Goal: Book appointment/travel/reservation

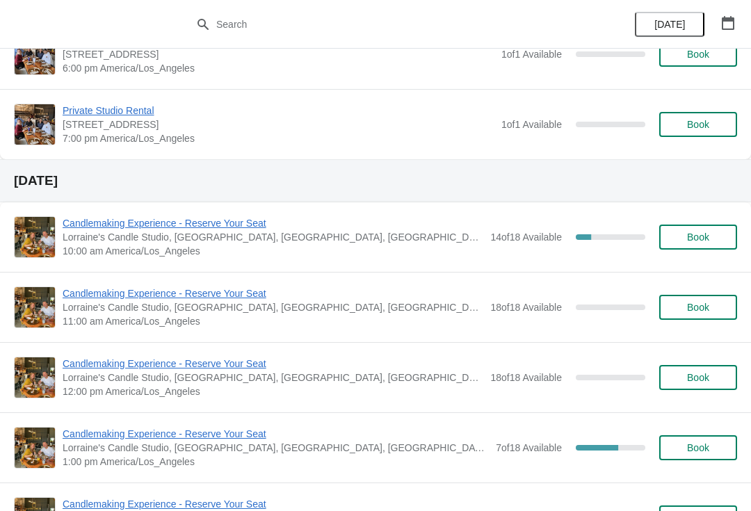
scroll to position [679, 0]
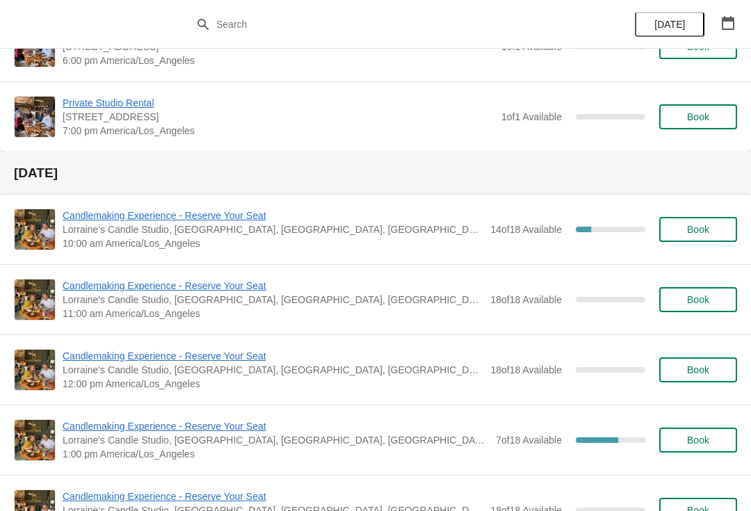
click at [694, 298] on span "Book" at bounding box center [698, 299] width 22 height 11
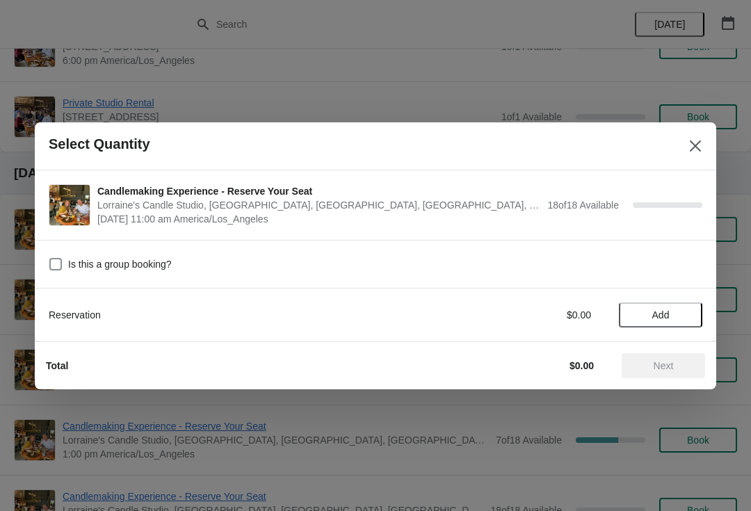
click at [657, 312] on span "Add" at bounding box center [661, 315] width 17 height 11
click at [692, 307] on div "Reservation $0.00 1" at bounding box center [376, 315] width 654 height 25
click at [696, 306] on div "Reservation $0.00 1" at bounding box center [376, 315] width 654 height 25
click at [690, 319] on icon at bounding box center [685, 315] width 15 height 15
click at [685, 318] on icon at bounding box center [685, 315] width 15 height 15
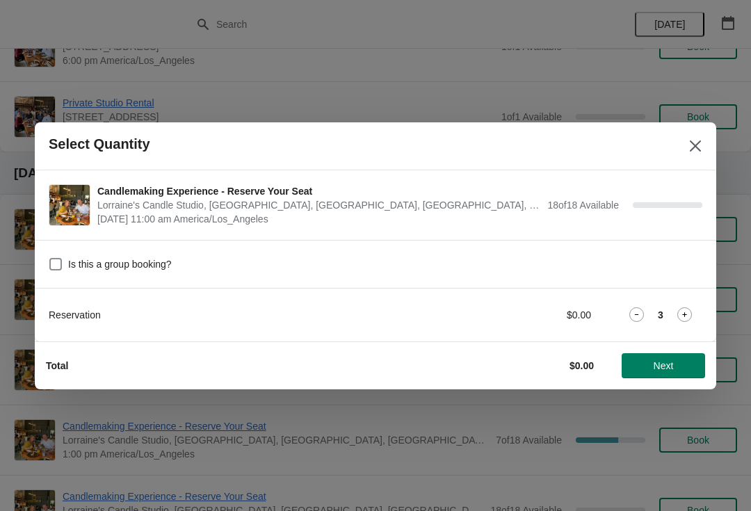
click at [671, 372] on span "Next" at bounding box center [664, 365] width 20 height 11
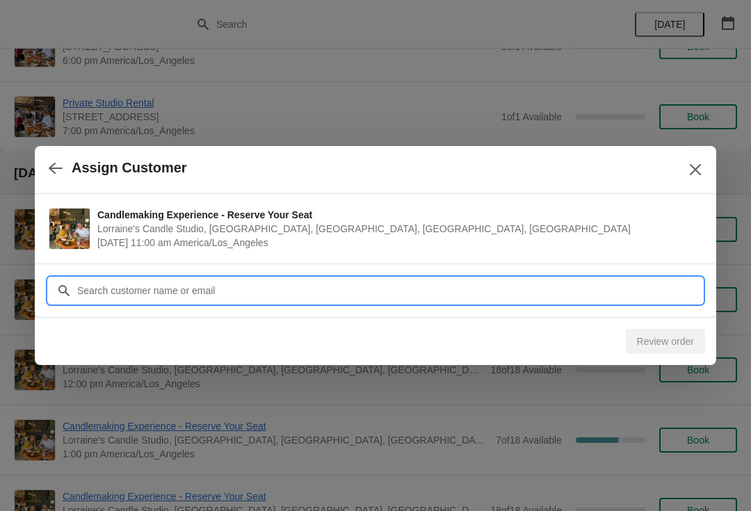
click at [566, 294] on input "Customer" at bounding box center [390, 290] width 626 height 25
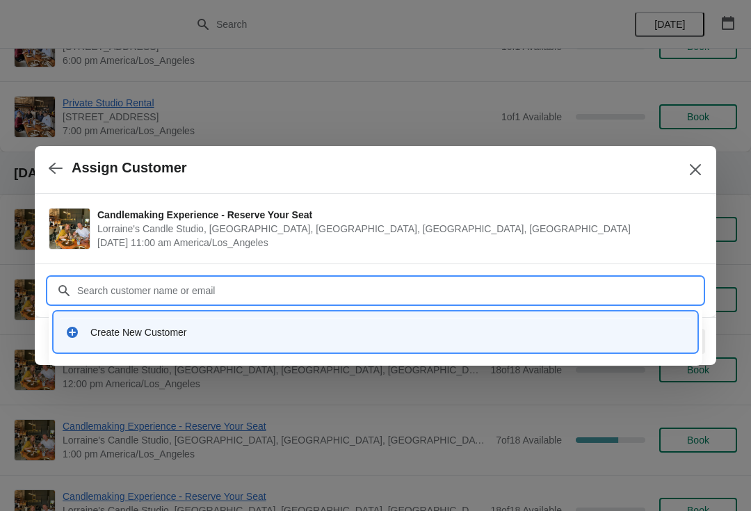
click at [261, 340] on div "Create New Customer" at bounding box center [376, 332] width 632 height 29
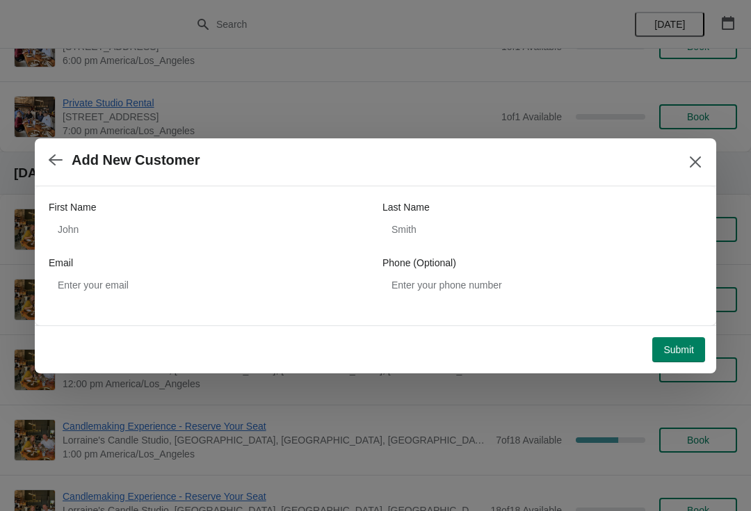
click at [56, 165] on icon "button" at bounding box center [56, 160] width 14 height 14
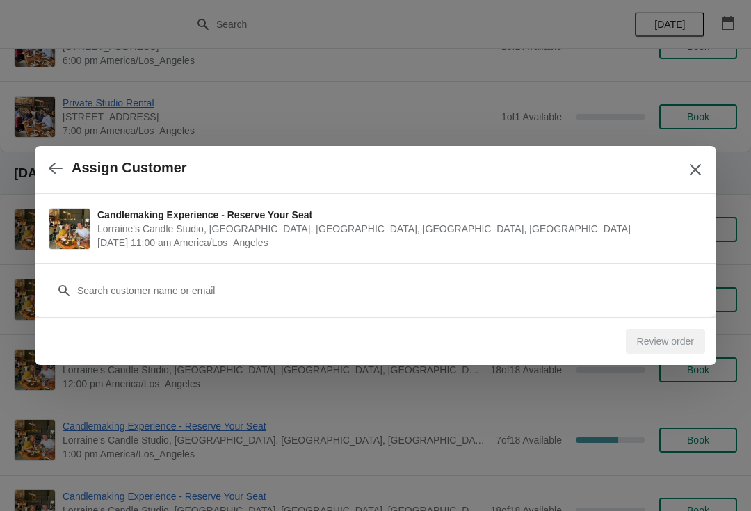
click at [48, 171] on button "button" at bounding box center [55, 167] width 25 height 27
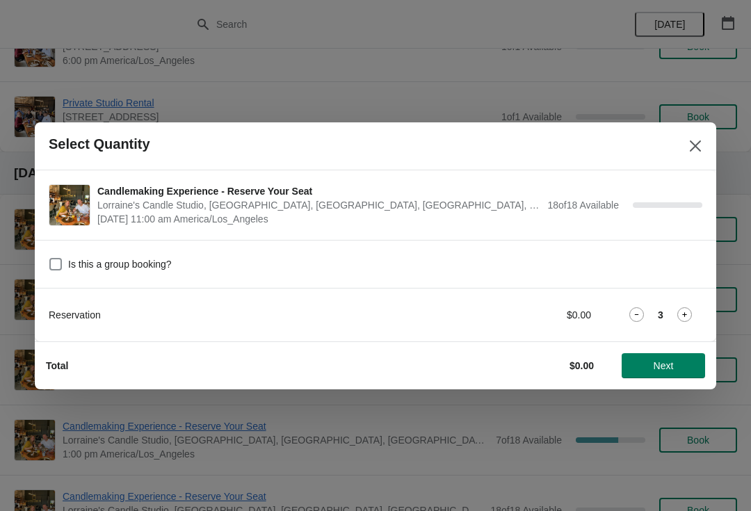
click at [667, 369] on span "Next" at bounding box center [664, 365] width 20 height 11
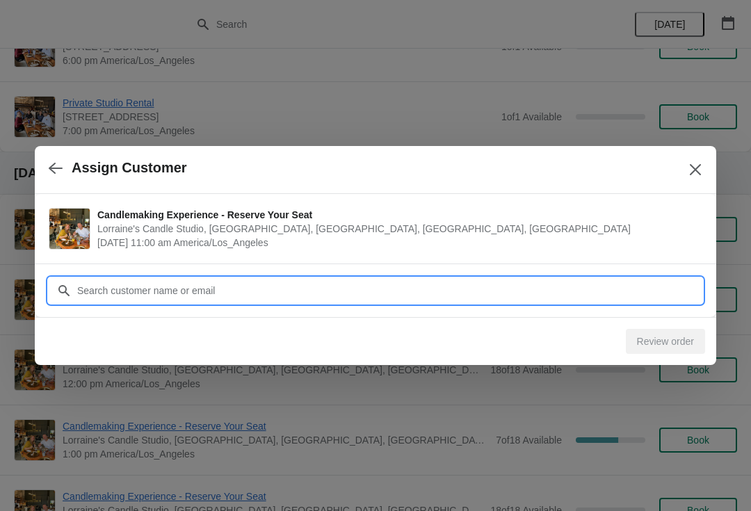
click at [617, 290] on input "Customer" at bounding box center [390, 290] width 626 height 25
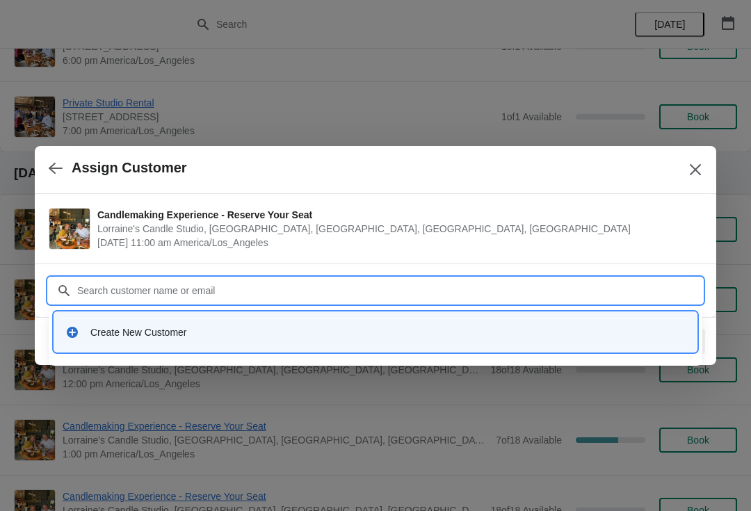
click at [400, 335] on div "Create New Customer" at bounding box center [388, 333] width 596 height 14
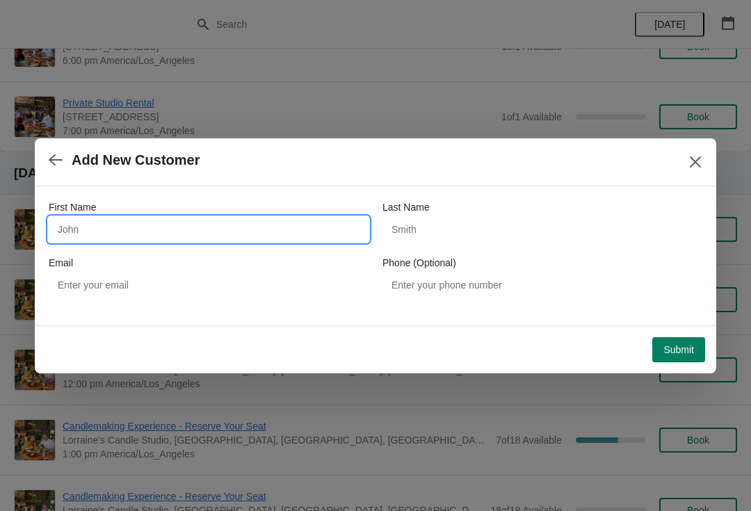
click at [342, 236] on input "First Name" at bounding box center [209, 229] width 320 height 25
type input "[PERSON_NAME]"
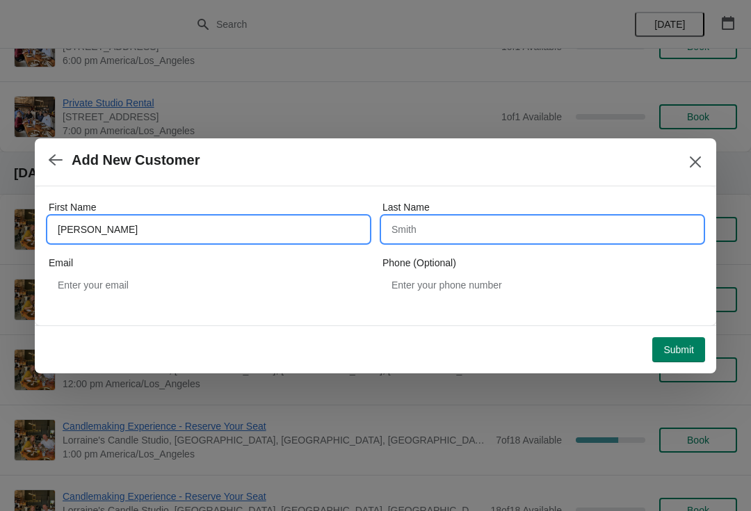
click at [433, 221] on input "Last Name" at bounding box center [543, 229] width 320 height 25
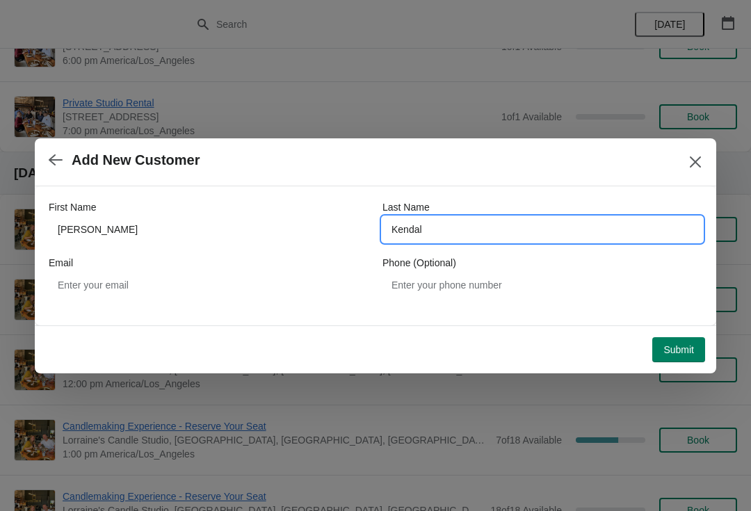
type input "[PERSON_NAME]"
